Goal: Information Seeking & Learning: Learn about a topic

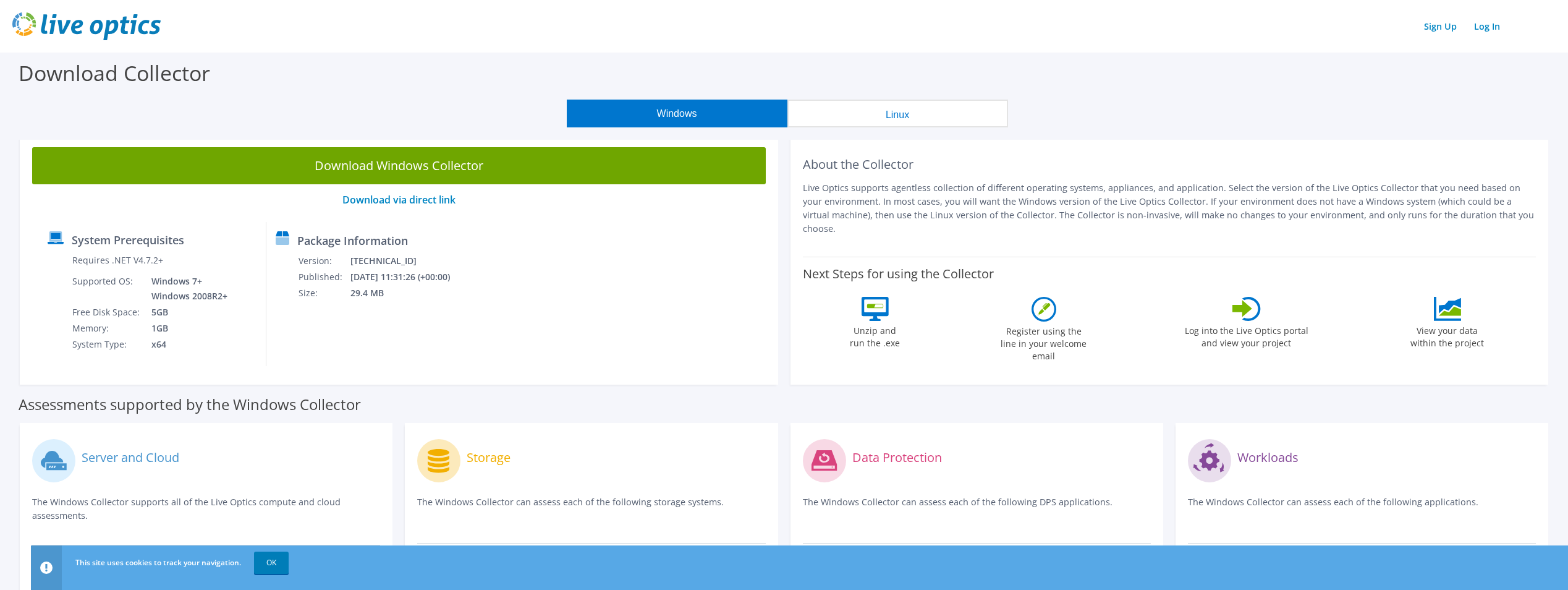
click at [635, 113] on button "Windows" at bounding box center [677, 113] width 221 height 28
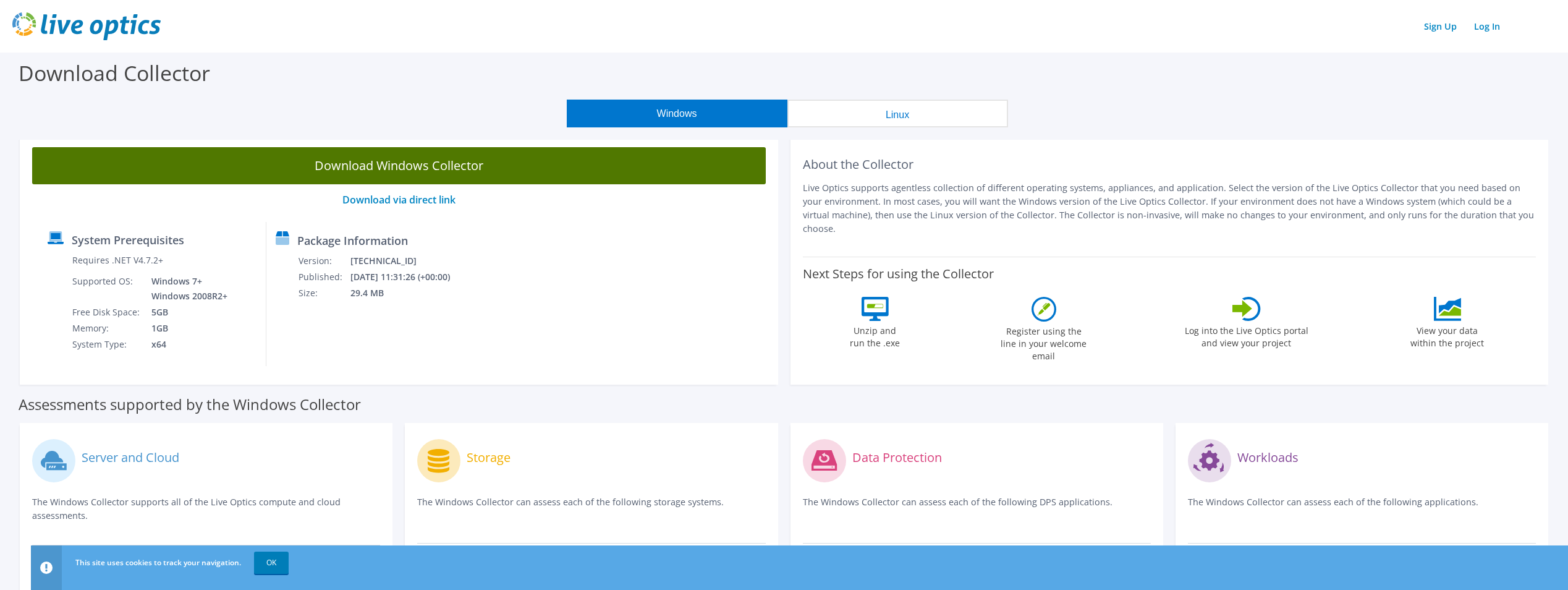
click at [390, 170] on link "Download Windows Collector" at bounding box center [399, 166] width 734 height 37
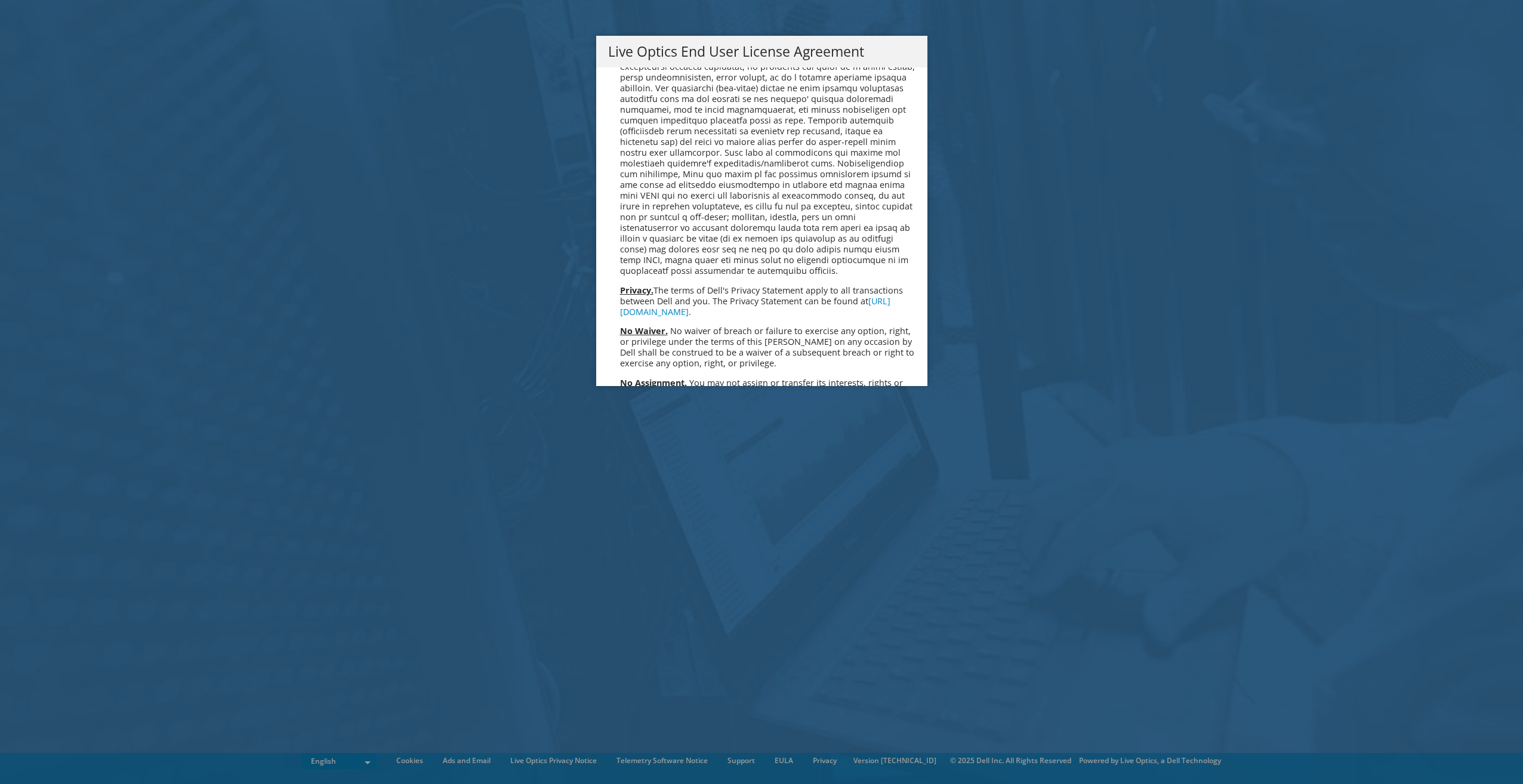
scroll to position [4512, 0]
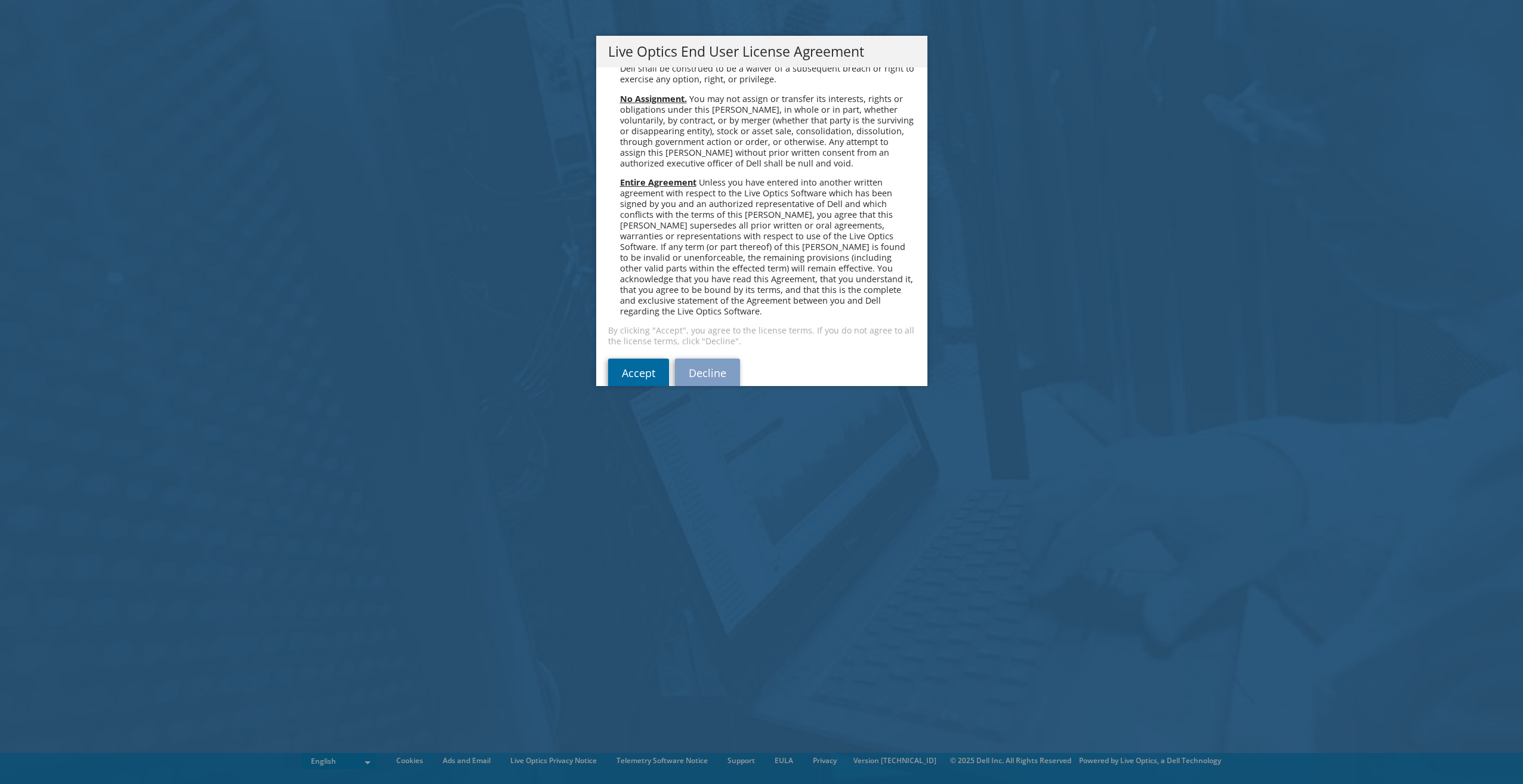
click at [630, 358] on link "Accept" at bounding box center [639, 372] width 61 height 28
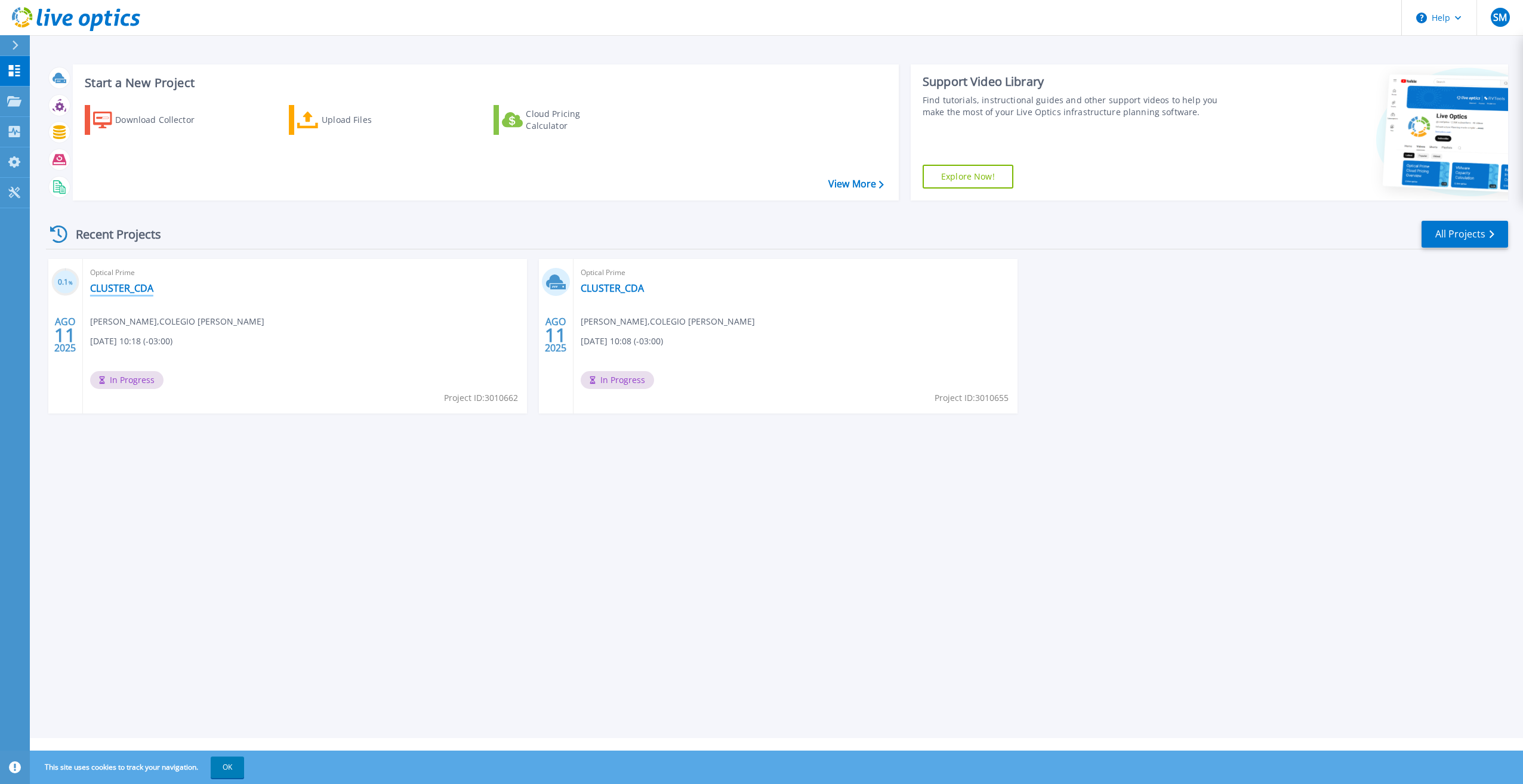
drag, startPoint x: 129, startPoint y: 287, endPoint x: 145, endPoint y: 314, distance: 31.4
click at [129, 287] on link "CLUSTER_CDA" at bounding box center [121, 288] width 63 height 12
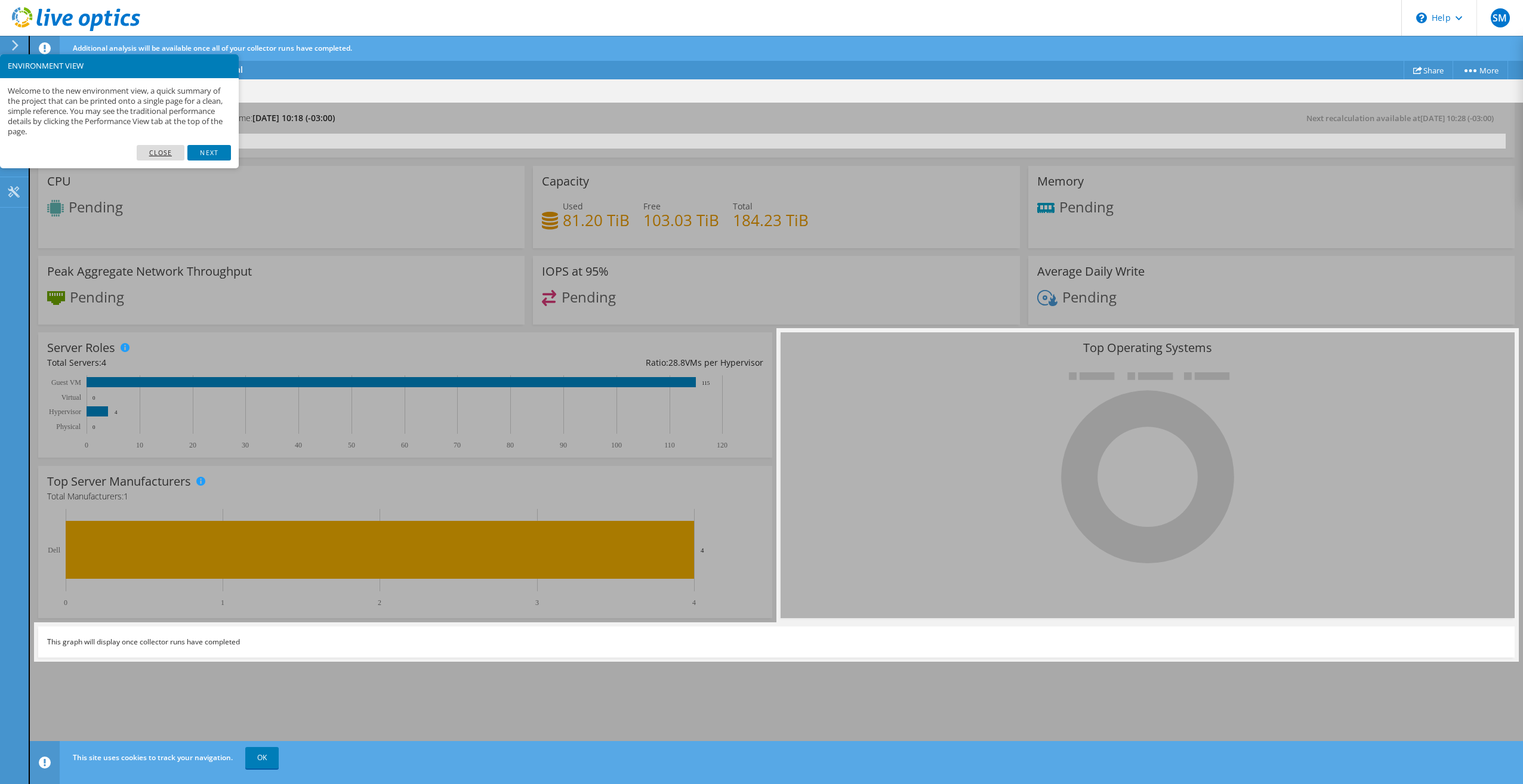
click at [155, 155] on link "Close" at bounding box center [161, 153] width 48 height 16
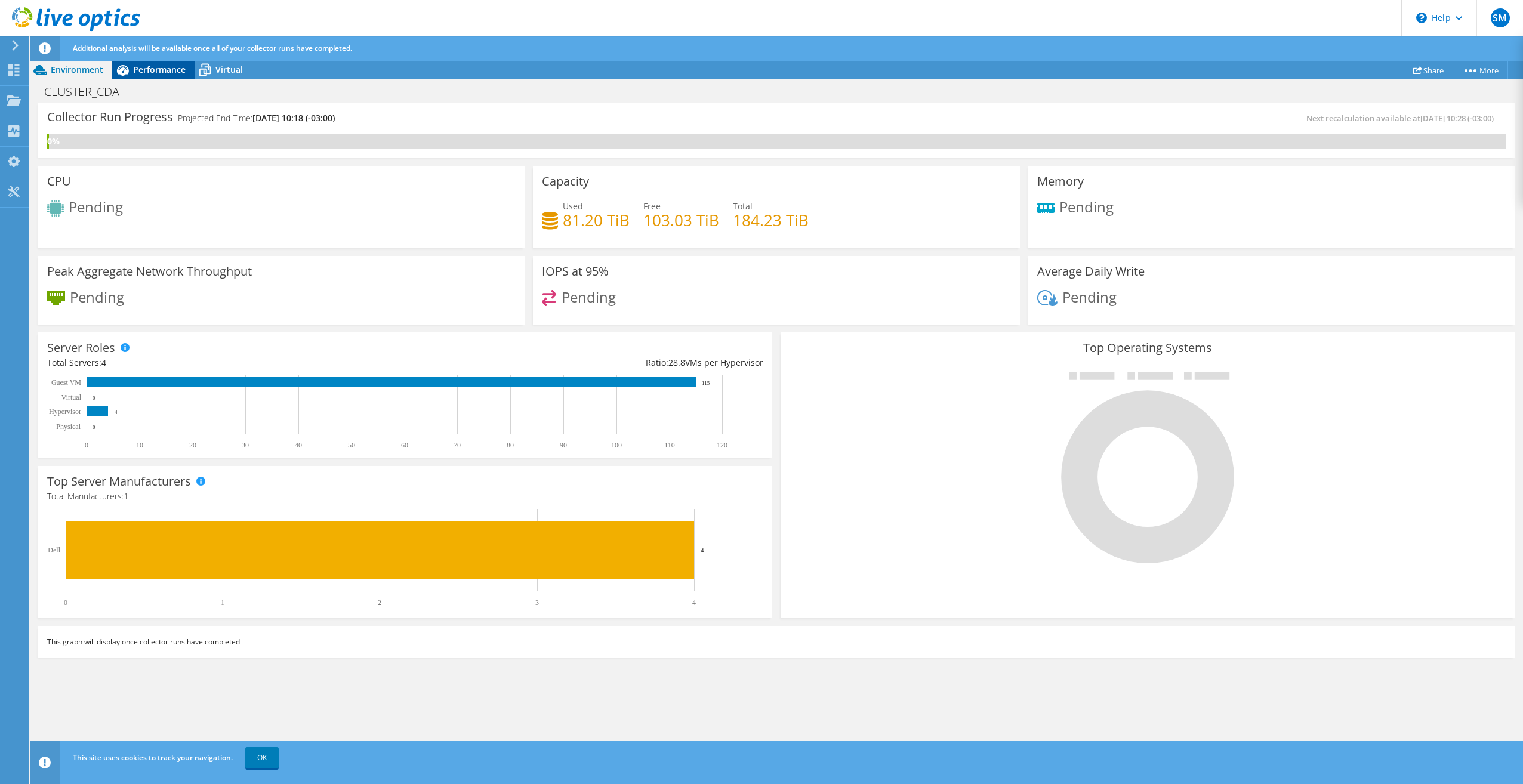
click at [145, 65] on span "Performance" at bounding box center [160, 70] width 53 height 11
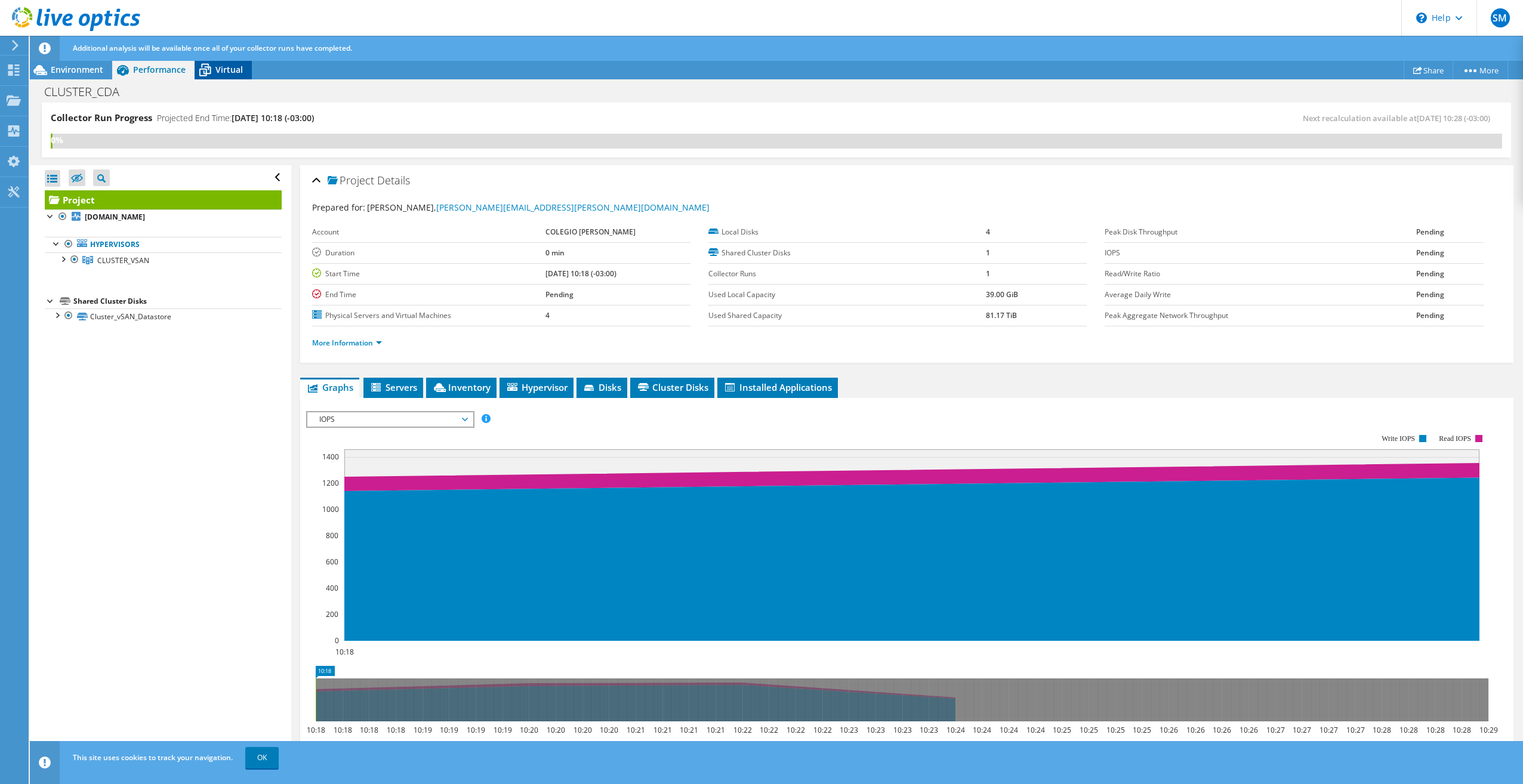
click at [222, 72] on span "Virtual" at bounding box center [229, 70] width 28 height 11
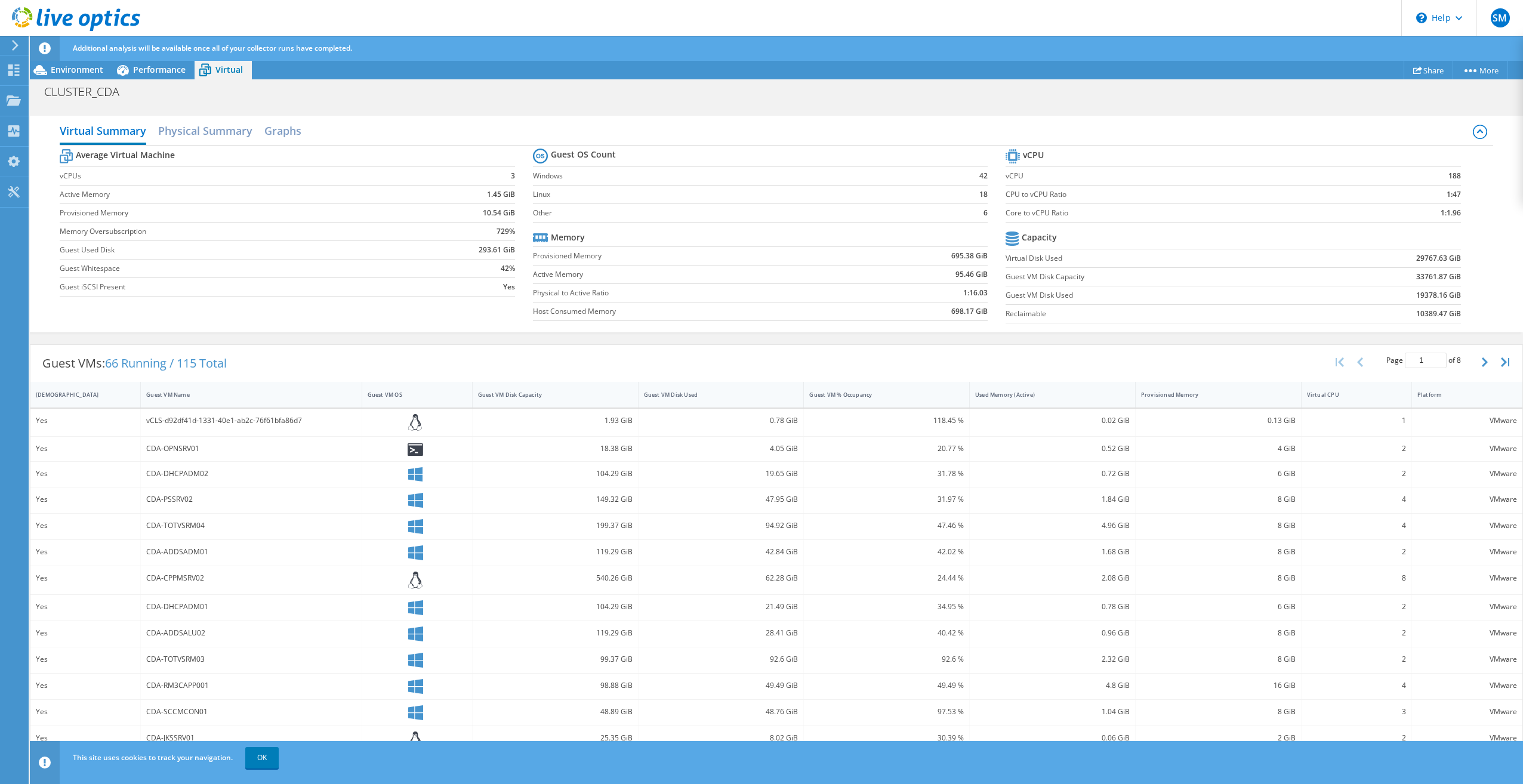
scroll to position [82, 0]
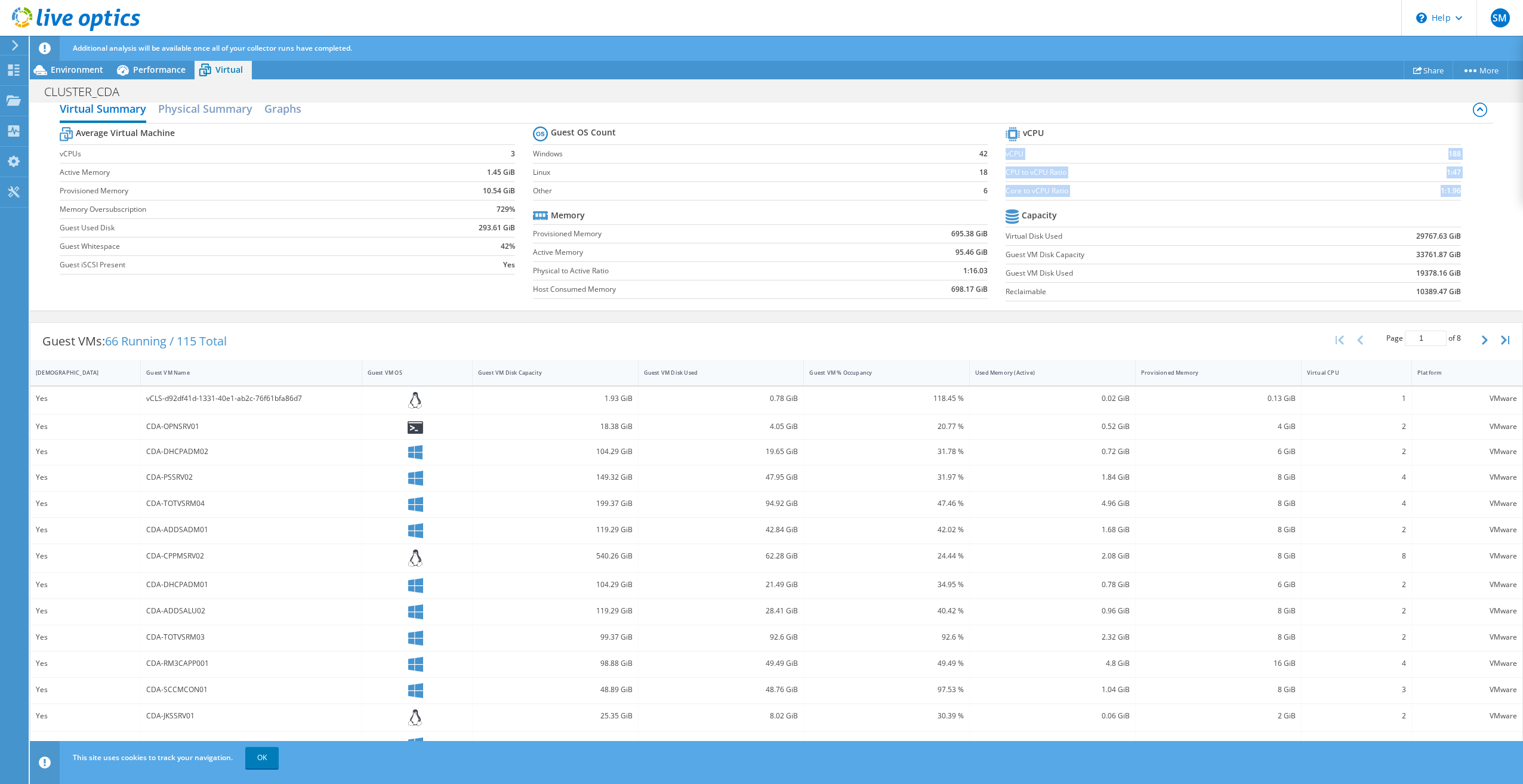
drag, startPoint x: 999, startPoint y: 148, endPoint x: 1451, endPoint y: 187, distance: 453.7
click at [1451, 187] on tbody "vCPU vCPU 188 CPU to vCPU Ratio 1:47 Core to vCPU Ratio 1:1.96" at bounding box center [1233, 162] width 456 height 77
copy tbody "vCPU 188 CPU to vCPU Ratio 1:47 Core to vCPU Ratio 1:1.96"
click at [270, 761] on link "OK" at bounding box center [262, 758] width 33 height 21
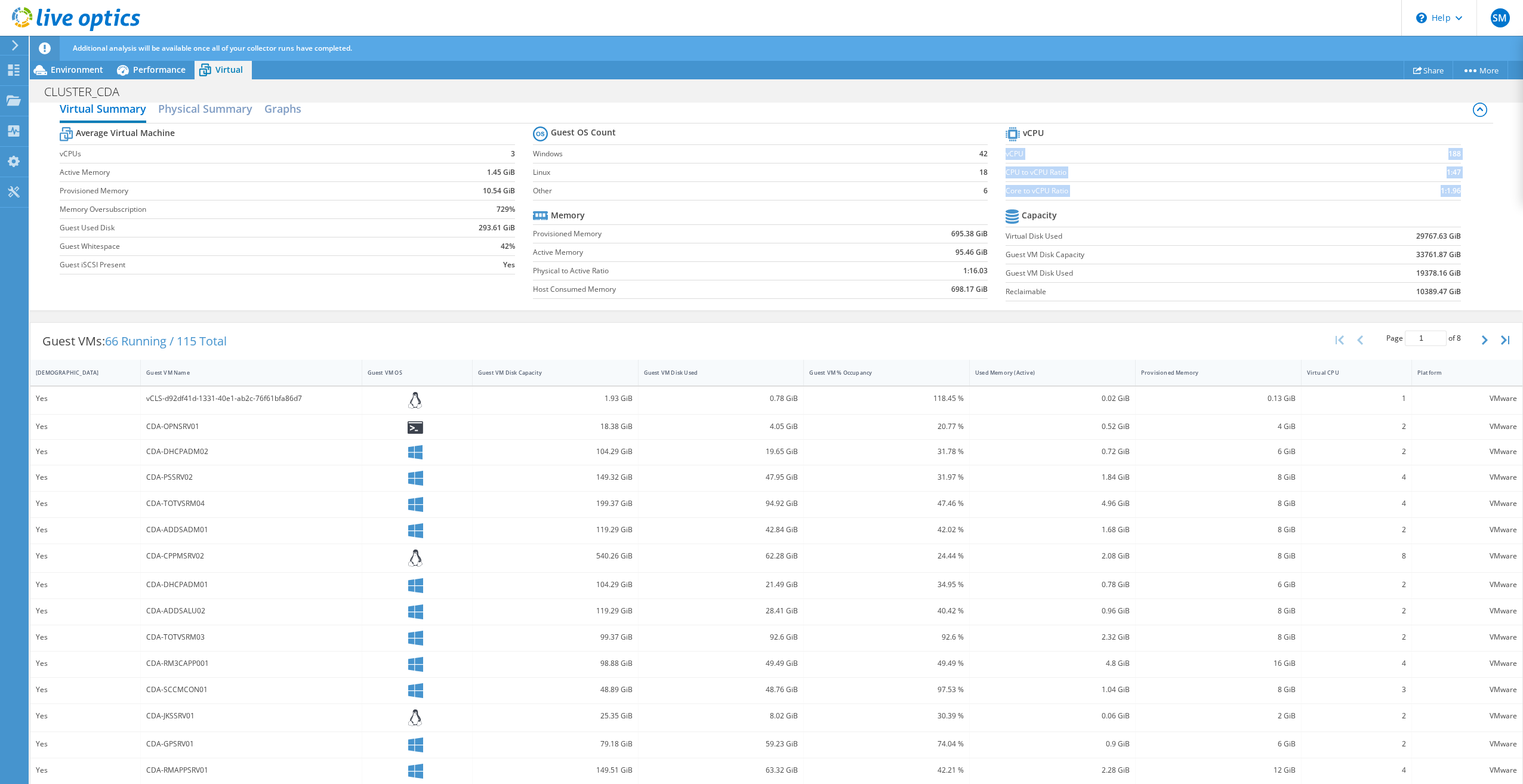
scroll to position [22, 0]
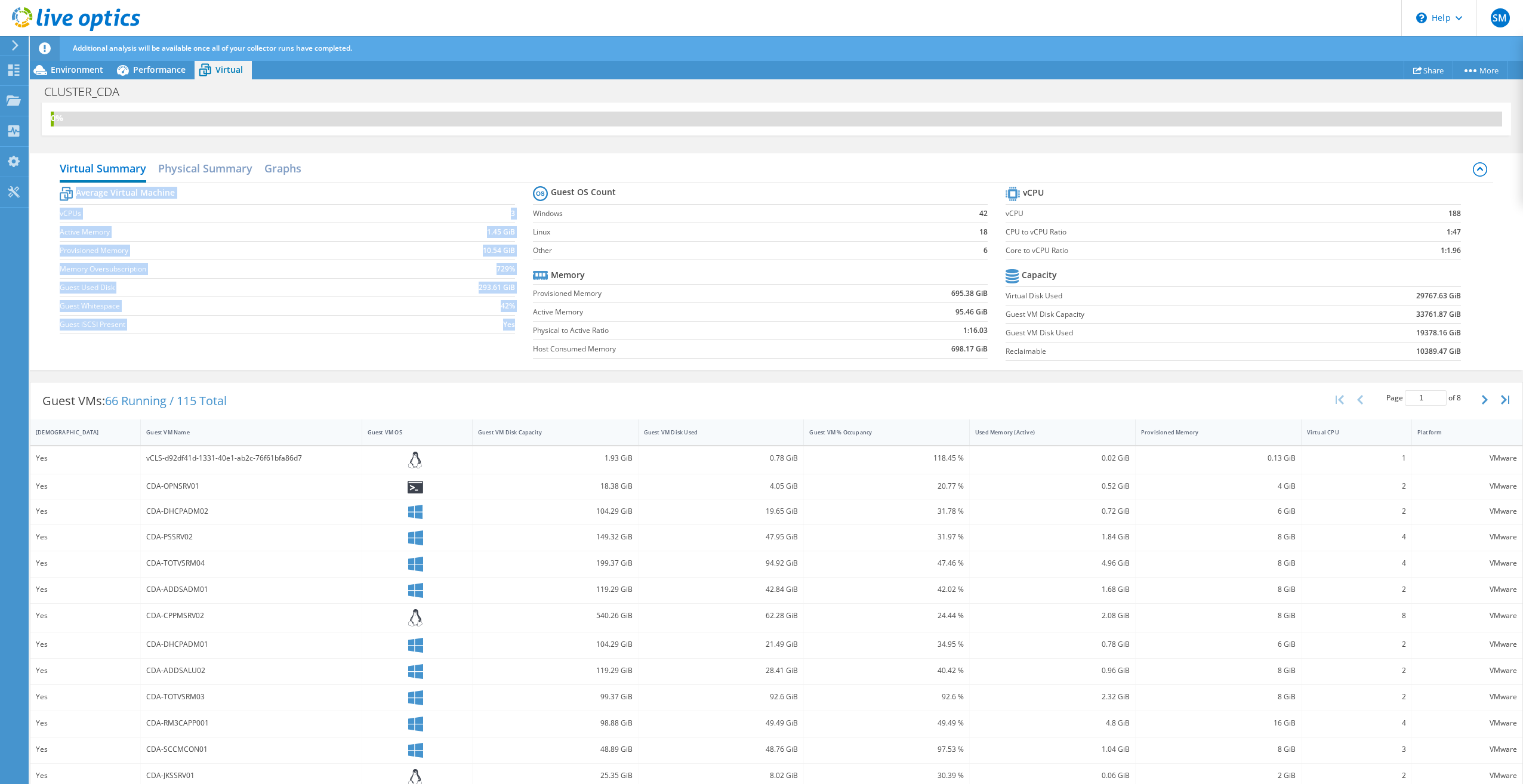
drag, startPoint x: 62, startPoint y: 182, endPoint x: 510, endPoint y: 324, distance: 470.0
click at [510, 324] on tbody "Average Virtual Machine vCPUs 3 Active Memory 1.45 GiB Provisioned Memory 10.54…" at bounding box center [287, 259] width 456 height 150
copy tbody "Average Virtual Machine vCPUs 3 Active Memory 1.45 GiB Provisioned Memory 10.54…"
click at [397, 355] on div "Average Virtual Machine vCPUs 3 Active Memory 1.45 GiB Provisioned Memory 10.54…" at bounding box center [776, 275] width 1434 height 184
click at [144, 69] on span "Performance" at bounding box center [160, 70] width 53 height 11
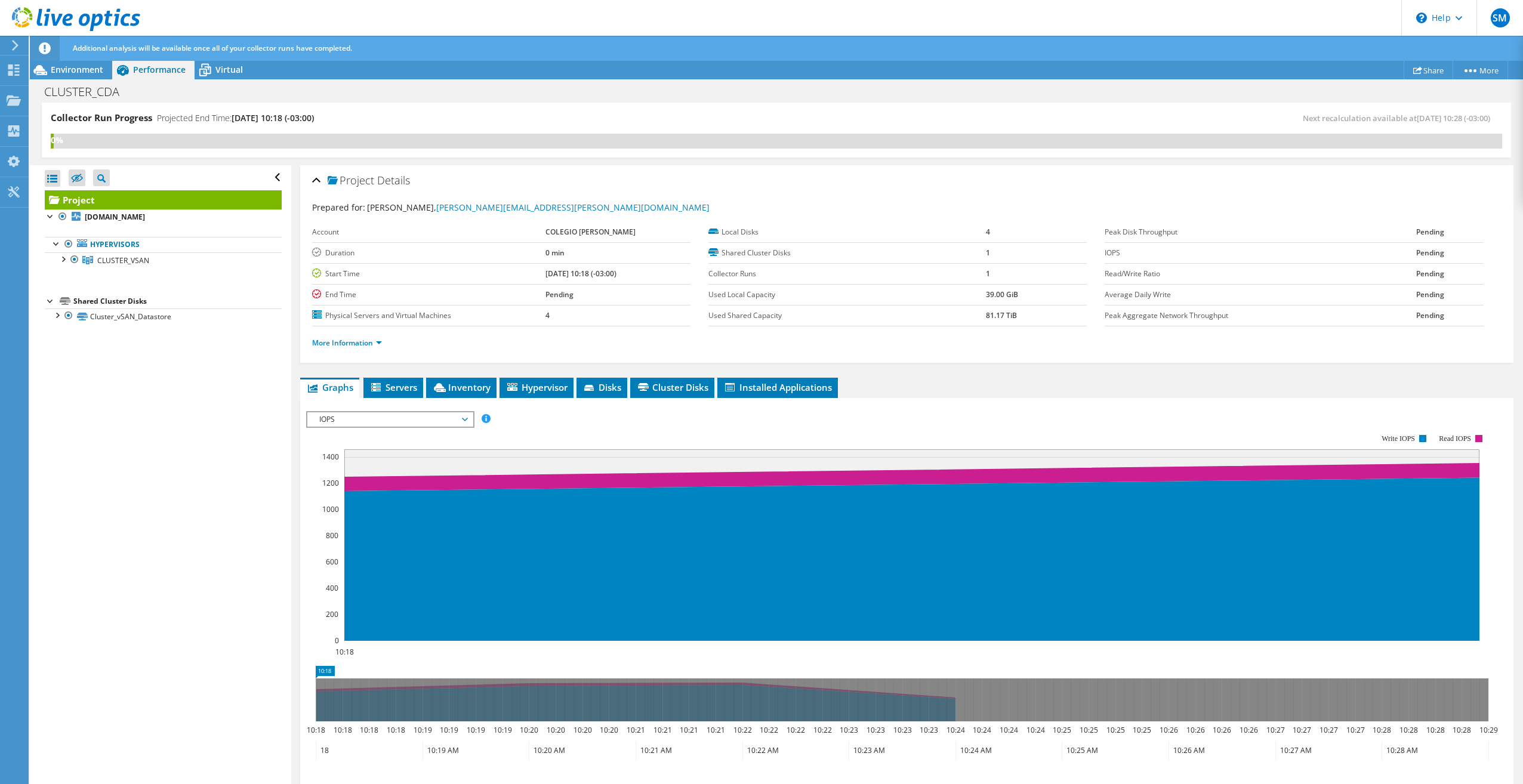
scroll to position [0, 0]
click at [392, 385] on span "Servers" at bounding box center [393, 387] width 48 height 12
